Goal: Register for event/course

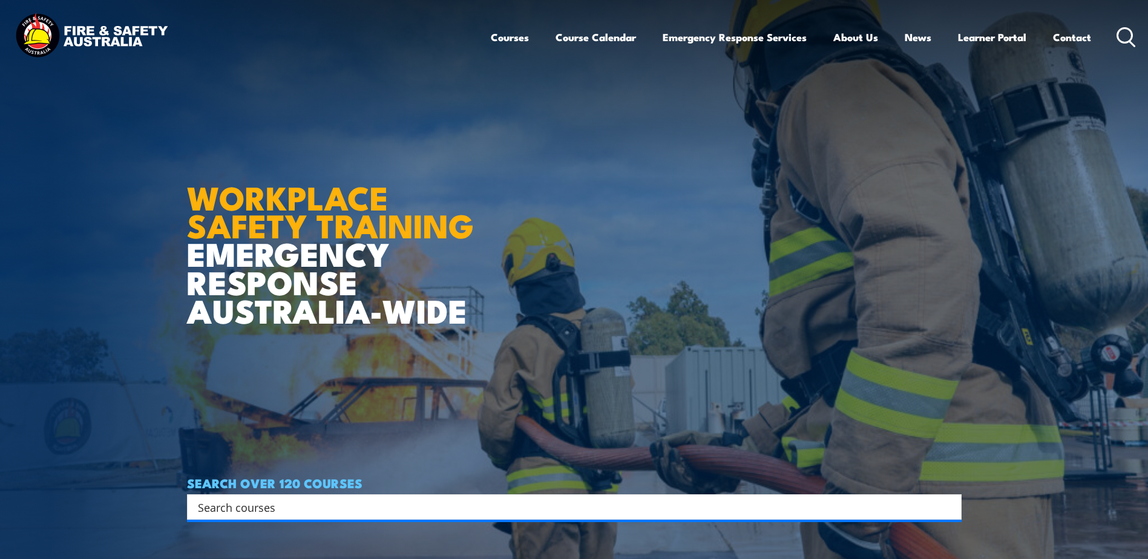
click at [80, 312] on img at bounding box center [574, 279] width 1148 height 559
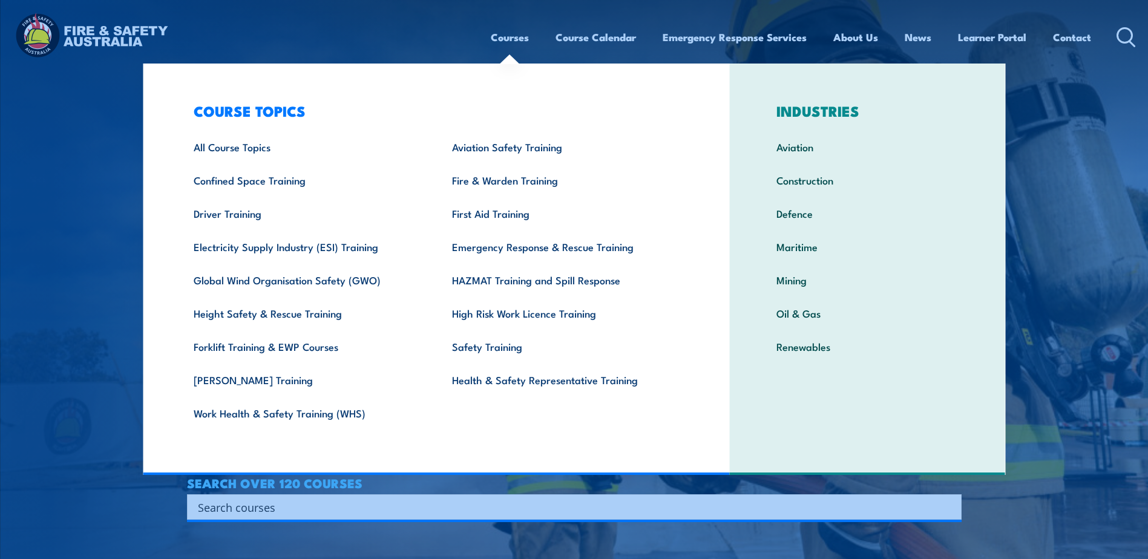
click at [522, 38] on link "Courses" at bounding box center [510, 37] width 38 height 32
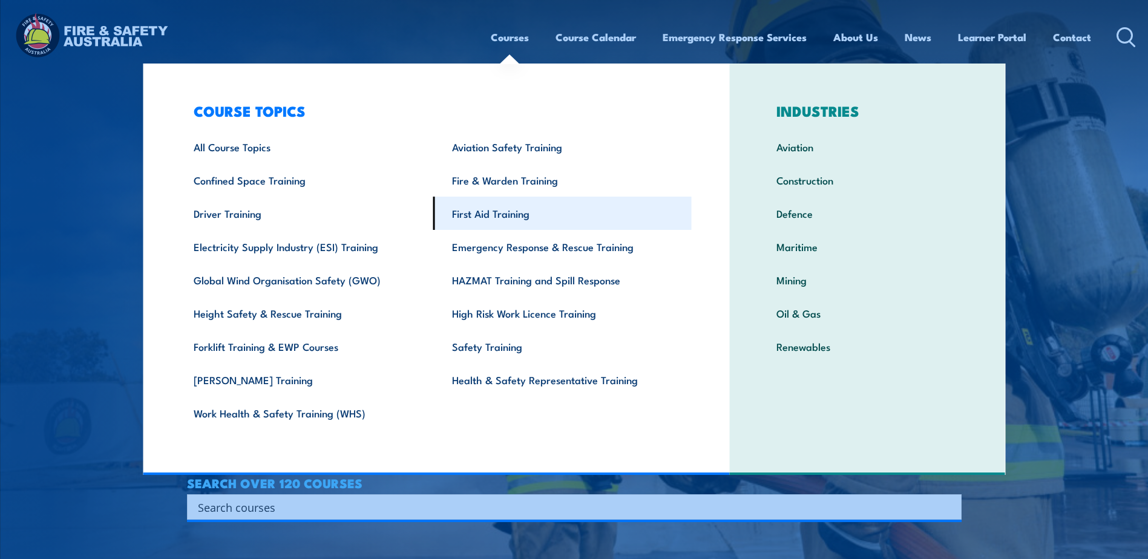
click at [491, 208] on link "First Aid Training" at bounding box center [562, 213] width 258 height 33
click at [489, 214] on link "First Aid Training" at bounding box center [562, 213] width 258 height 33
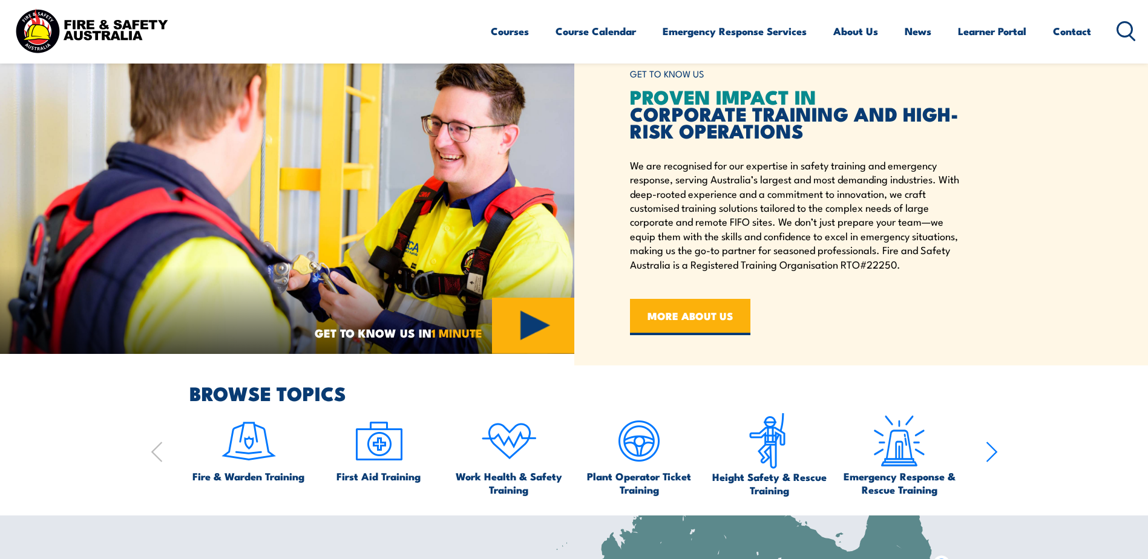
scroll to position [302, 0]
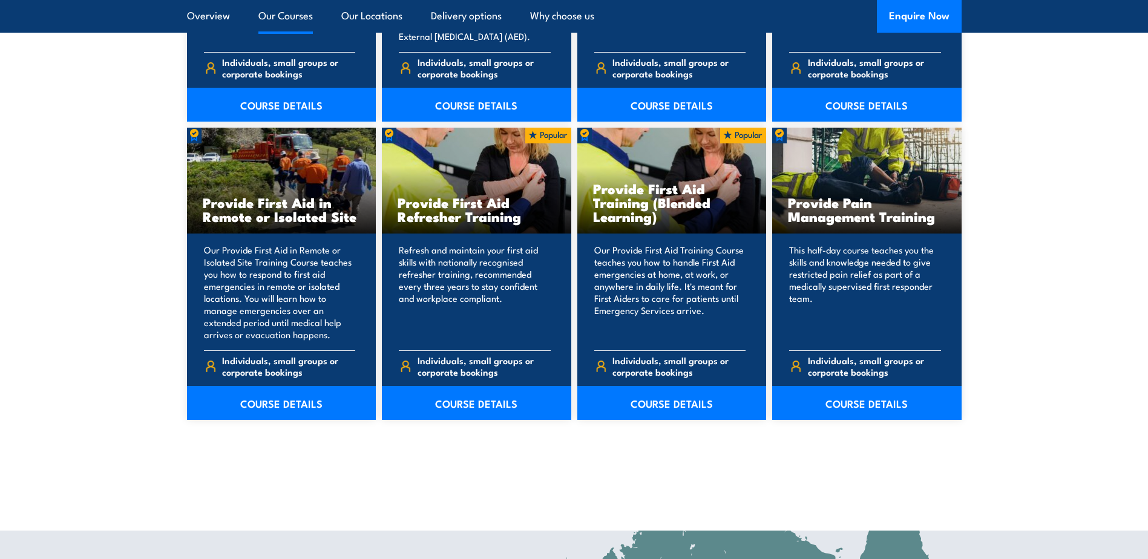
scroll to position [1754, 0]
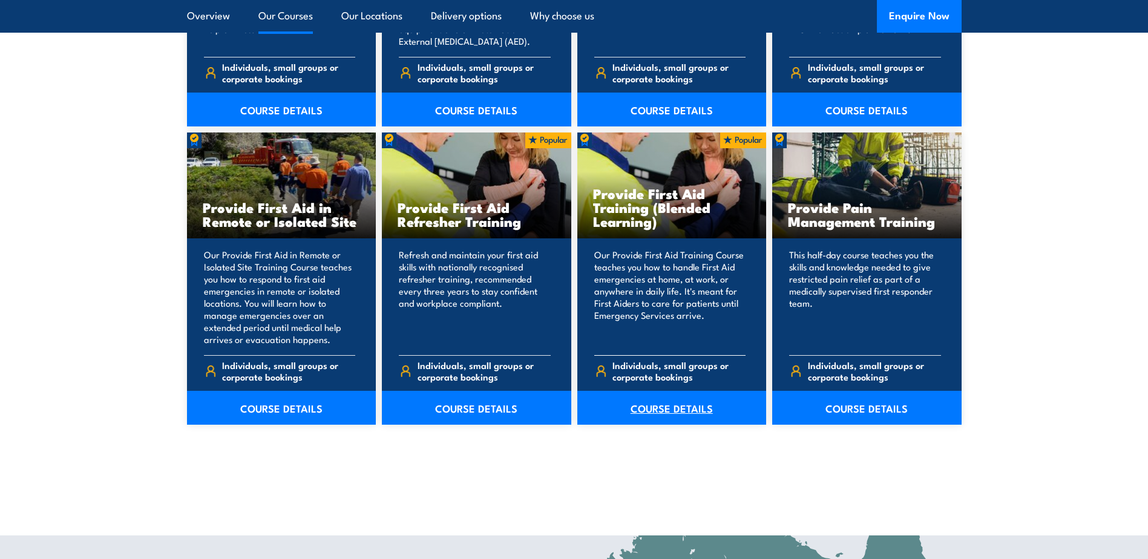
click at [683, 407] on link "COURSE DETAILS" at bounding box center [671, 408] width 189 height 34
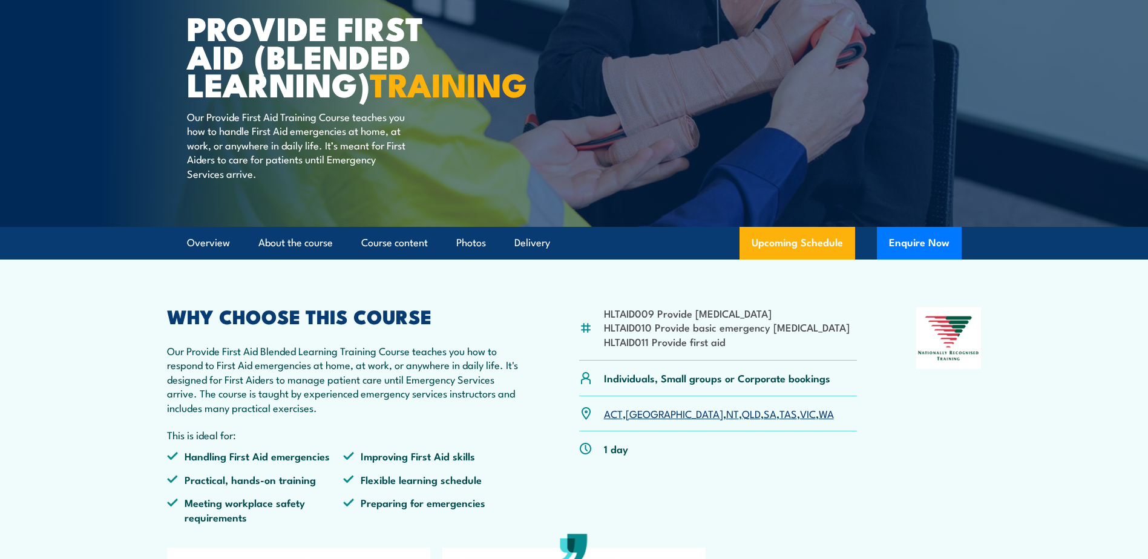
scroll to position [121, 0]
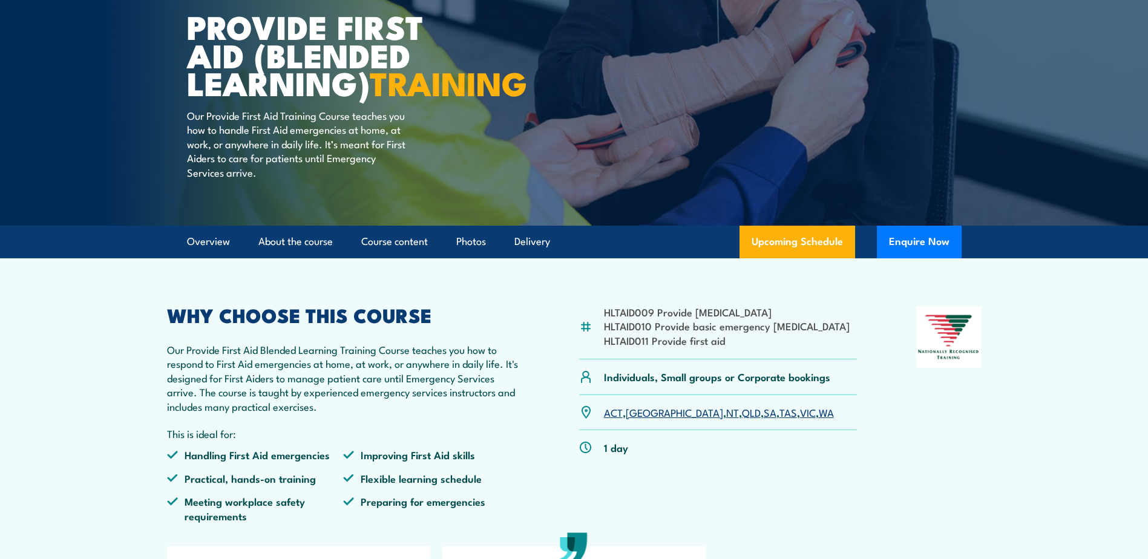
click at [742, 419] on link "QLD" at bounding box center [751, 412] width 19 height 15
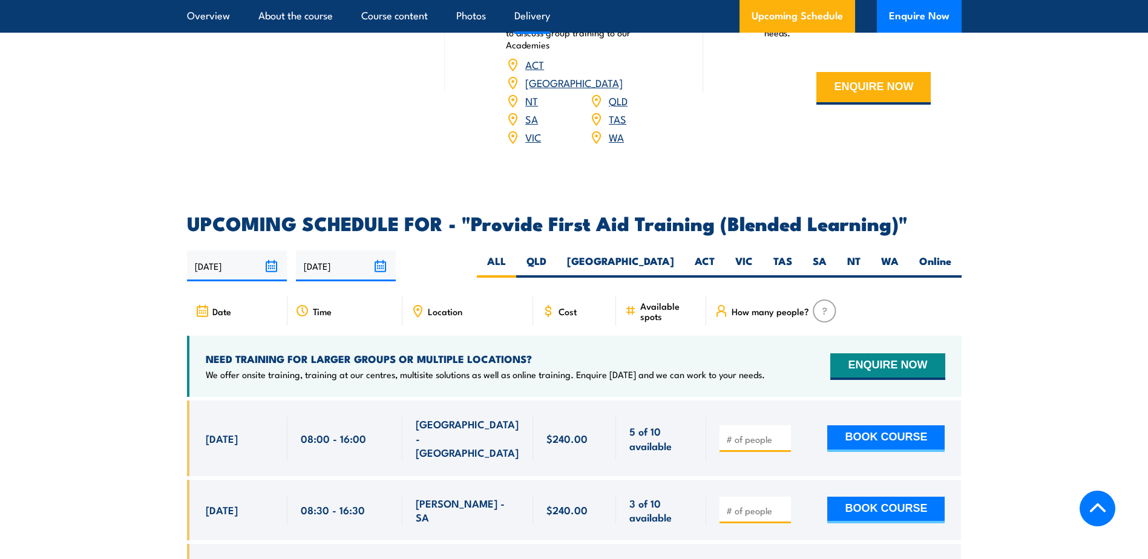
scroll to position [2178, 0]
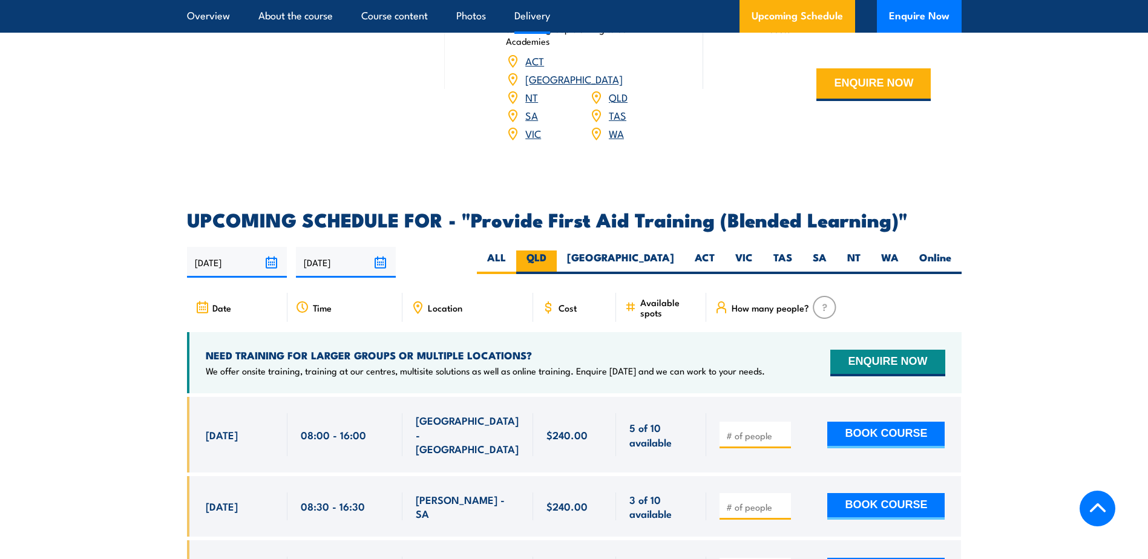
click at [557, 264] on label "QLD" at bounding box center [536, 262] width 41 height 24
click at [554, 258] on input "QLD" at bounding box center [550, 254] width 8 height 8
radio input "true"
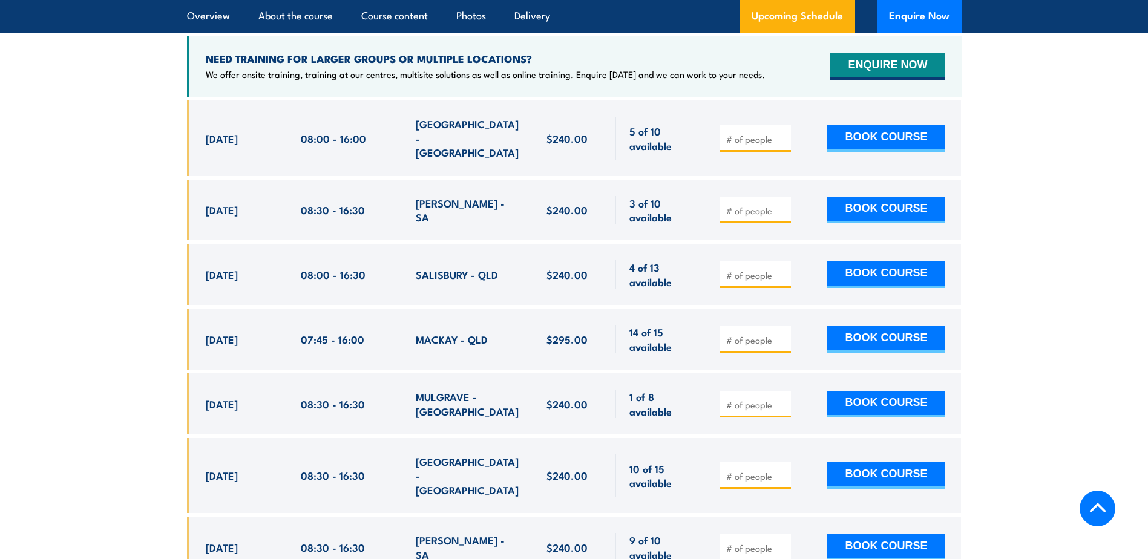
scroll to position [2480, 0]
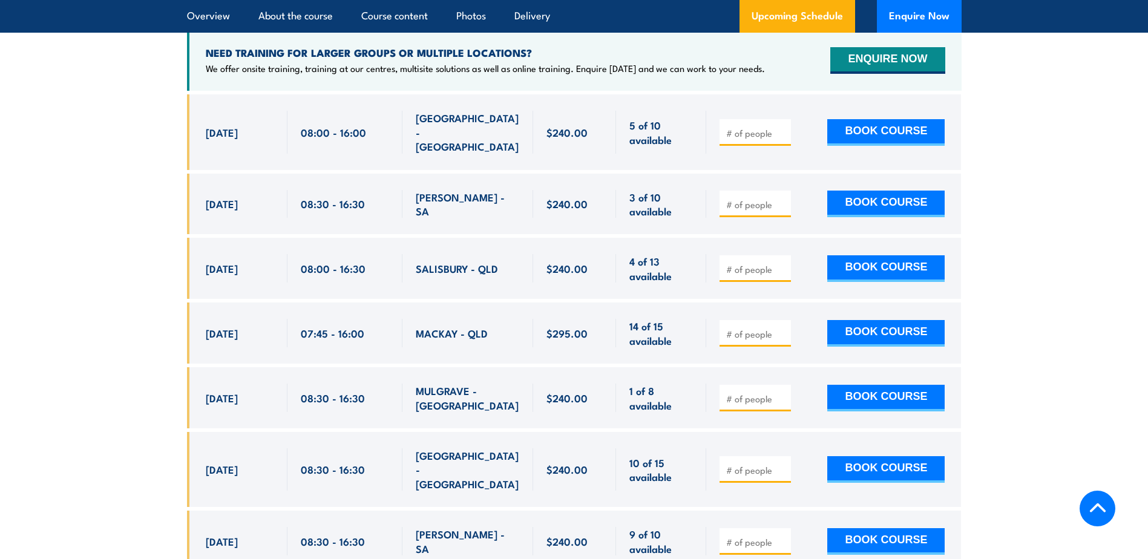
drag, startPoint x: 264, startPoint y: 268, endPoint x: 183, endPoint y: 262, distance: 81.3
copy span "23 Sep, 2025"
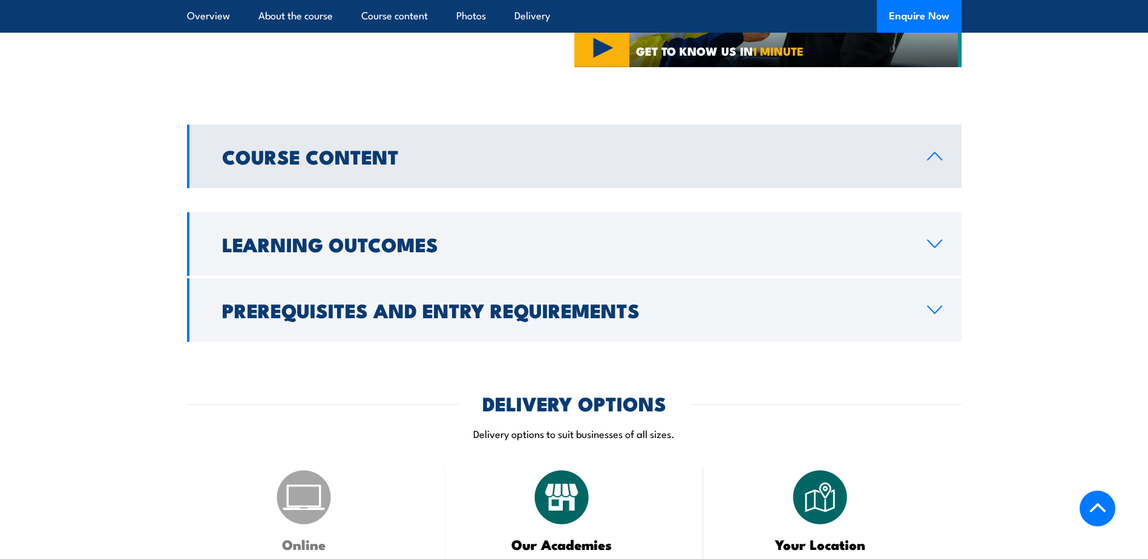
scroll to position [676, 0]
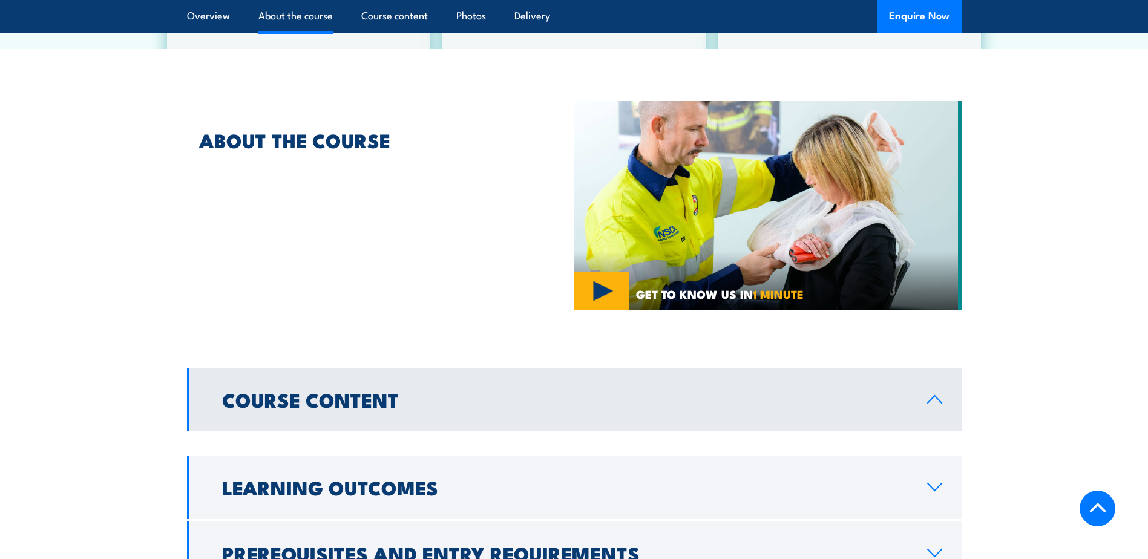
click at [605, 391] on h2 "Course Content" at bounding box center [564, 399] width 685 height 17
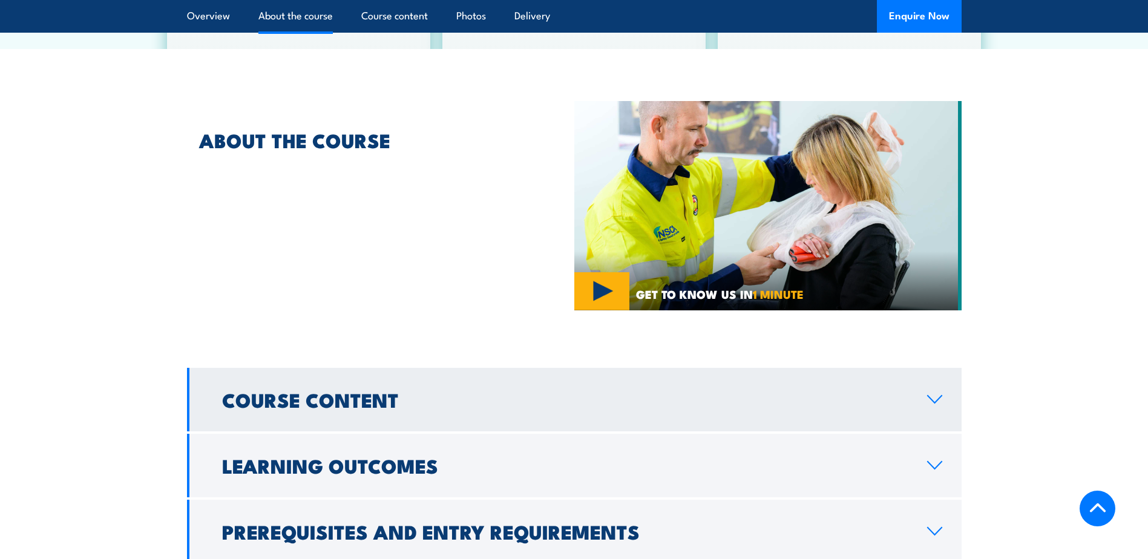
click at [502, 391] on h2 "Course Content" at bounding box center [564, 399] width 685 height 17
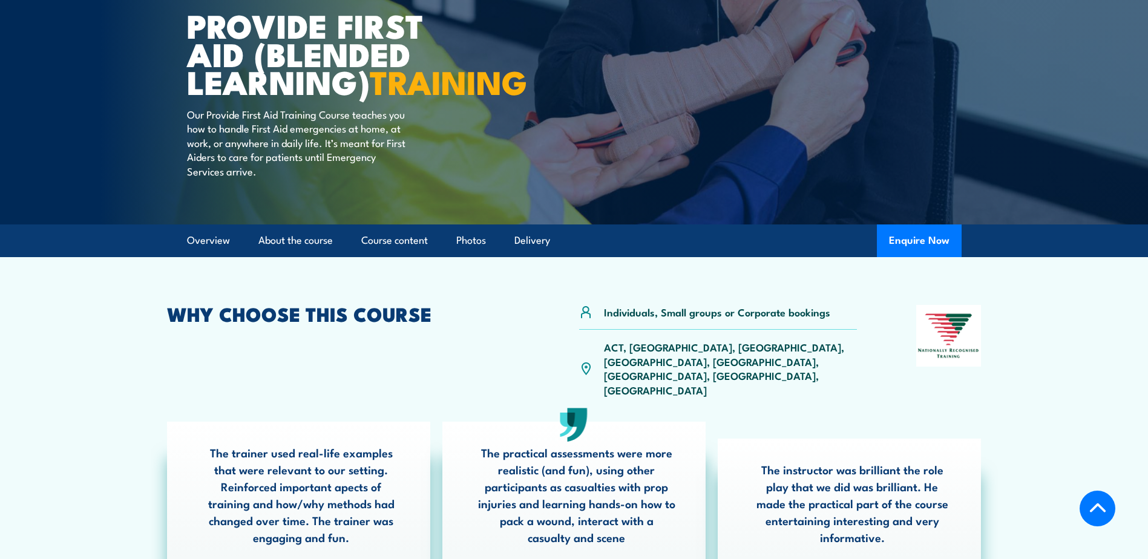
scroll to position [0, 0]
